Goal: Information Seeking & Learning: Learn about a topic

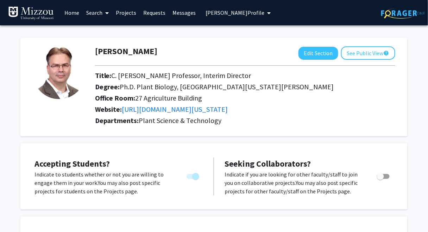
click at [215, 12] on span "[PERSON_NAME] Profile" at bounding box center [235, 12] width 59 height 7
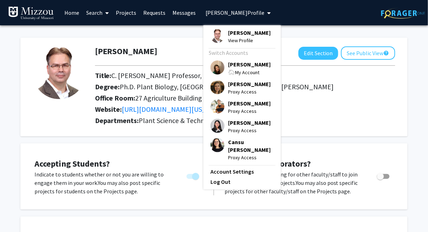
click at [233, 65] on span "[PERSON_NAME]" at bounding box center [249, 65] width 43 height 8
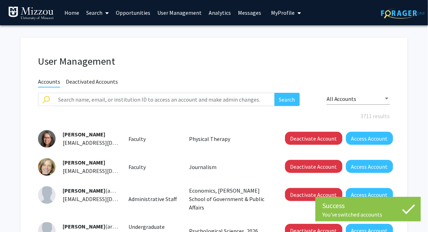
click at [213, 13] on link "Analytics" at bounding box center [219, 12] width 29 height 25
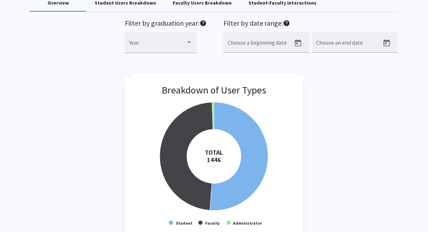
scroll to position [39, 0]
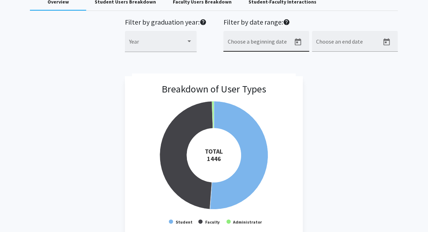
click at [282, 44] on input "Choose a beginning date" at bounding box center [259, 44] width 63 height 6
click at [298, 41] on icon "Open calendar" at bounding box center [298, 42] width 8 height 8
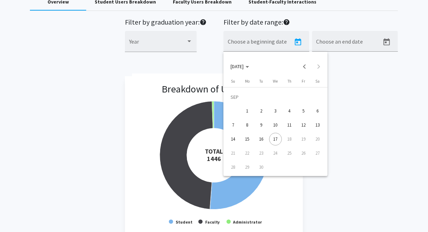
click at [246, 140] on div "15" at bounding box center [247, 139] width 13 height 13
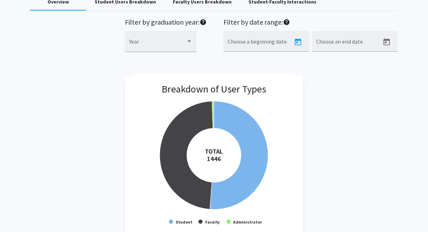
type input "[DATE]"
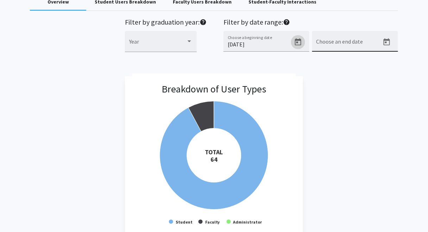
click at [387, 41] on icon "Open calendar" at bounding box center [387, 42] width 8 height 8
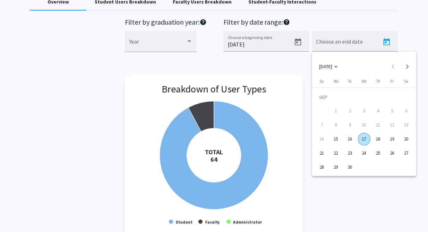
click at [364, 140] on div "17" at bounding box center [364, 139] width 13 height 13
type input "[DATE]"
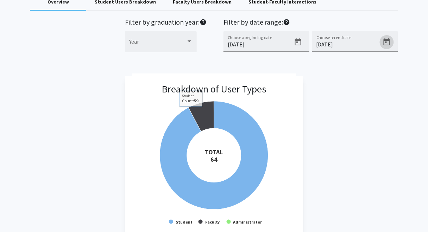
click at [89, 83] on div "Breakdown of User Types Created with Highcharts 9.3.3 TOTAL ​ 64 Student Facult…" at bounding box center [214, 157] width 368 height 163
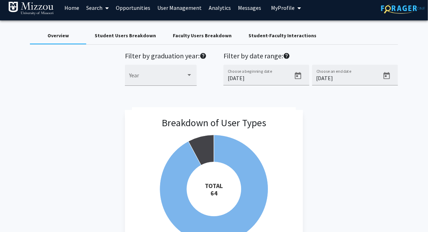
scroll to position [0, 0]
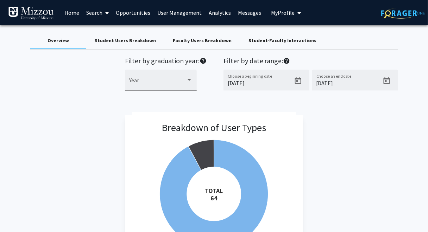
click at [396, 151] on div "Breakdown of User Types Created with Highcharts 9.3.3 TOTAL ​ 64 Student Facult…" at bounding box center [214, 196] width 368 height 163
click at [40, 76] on div "Filter by graduation year: help Year Filter by date range: help [DATE] Choose a…" at bounding box center [214, 78] width 379 height 42
click at [299, 82] on icon "Open calendar" at bounding box center [298, 81] width 8 height 8
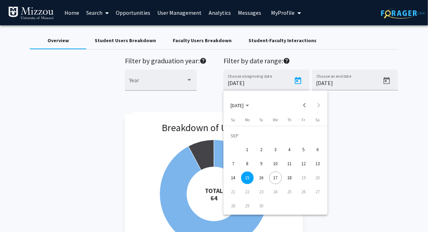
click at [262, 179] on div "16" at bounding box center [261, 178] width 13 height 13
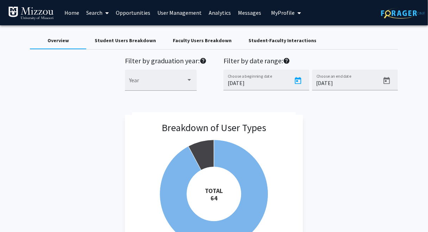
type input "[DATE]"
click at [345, 190] on div "Breakdown of User Types Created with Highcharts 9.3.3 TOTAL ​ 39 Student Facult…" at bounding box center [214, 196] width 368 height 163
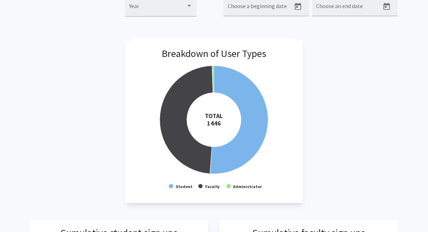
scroll to position [76, 0]
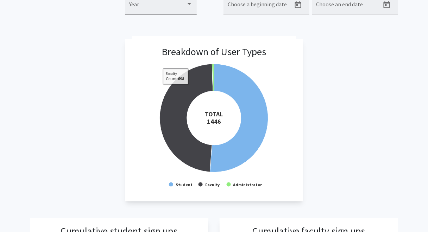
click at [76, 80] on div "Breakdown of User Types Created with Highcharts 9.3.3 TOTAL ​ 1446 Student Facu…" at bounding box center [214, 120] width 368 height 163
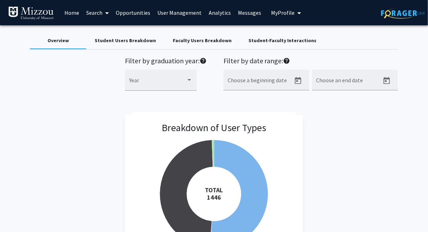
click at [368, 37] on div "Overview Student Users Breakdown Faculty Users Breakdown Student-Faculty Intera…" at bounding box center [214, 40] width 368 height 17
click at [394, 43] on div "Overview Student Users Breakdown Faculty Users Breakdown Student-Faculty Intera…" at bounding box center [214, 40] width 368 height 17
